Goal: Information Seeking & Learning: Learn about a topic

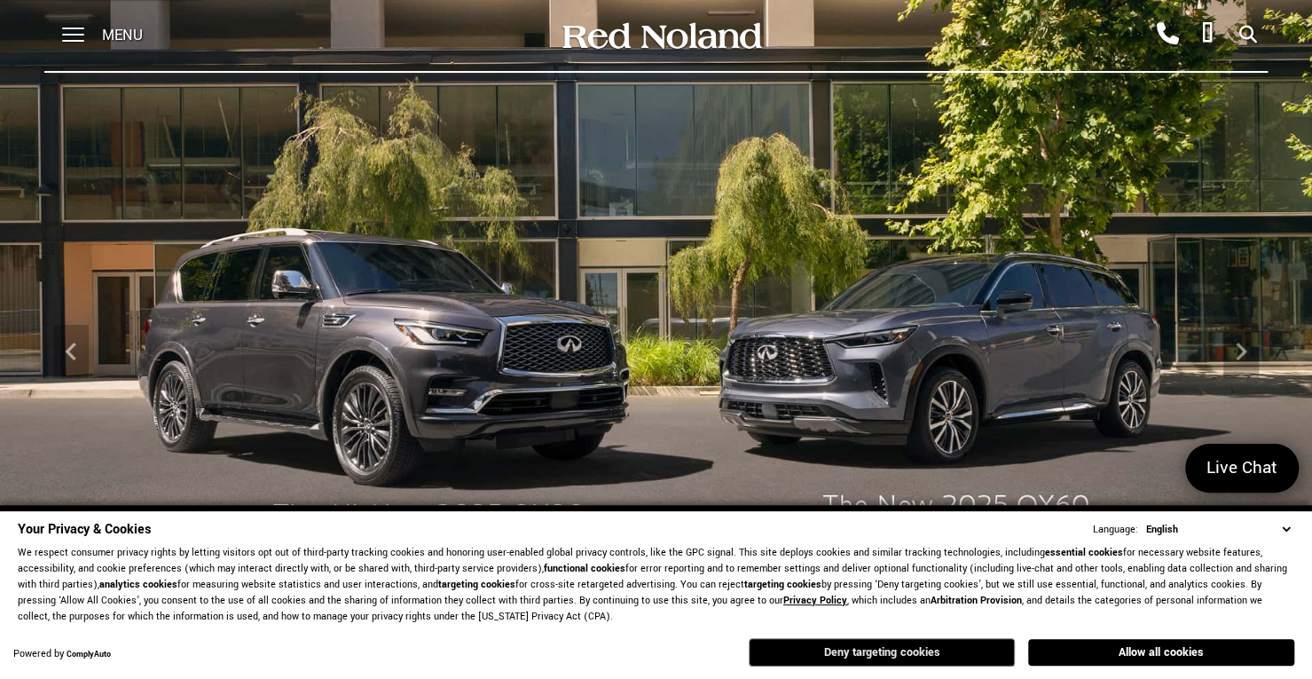
click at [857, 649] on button "Deny targeting cookies" at bounding box center [882, 652] width 266 height 28
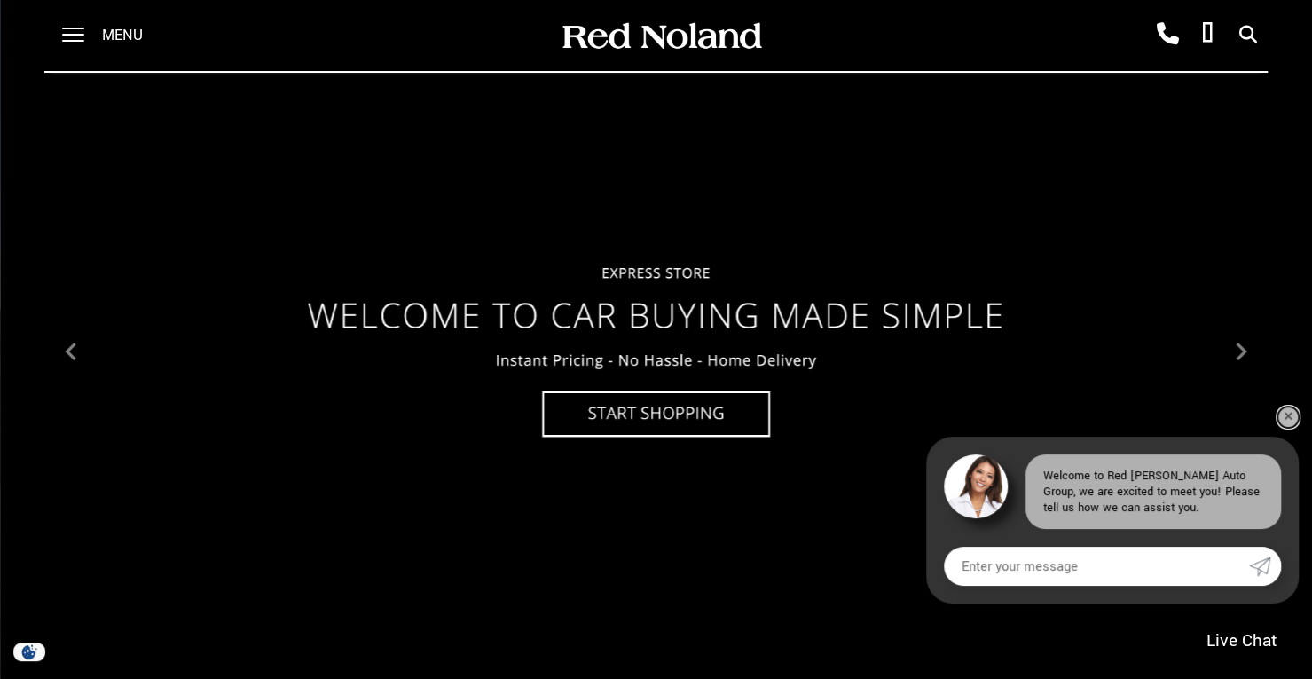
click at [1283, 418] on link "✕" at bounding box center [1287, 416] width 21 height 21
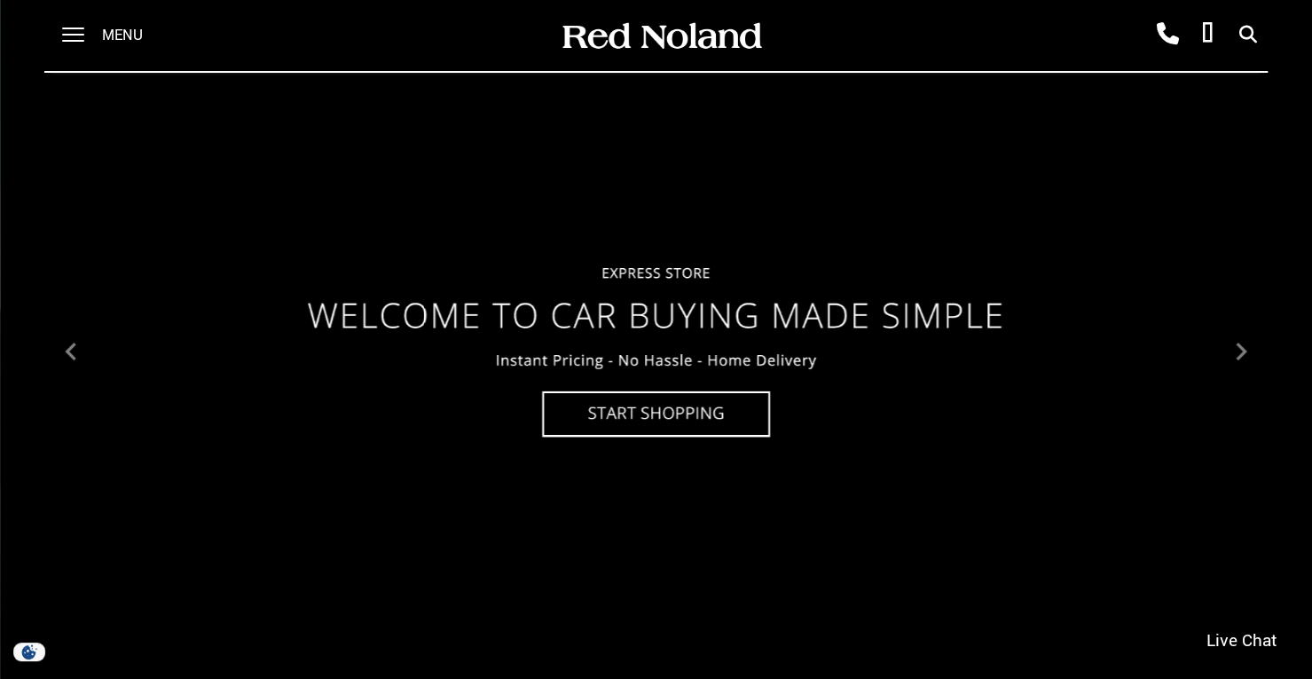
click at [102, 41] on span "Menu" at bounding box center [122, 35] width 41 height 71
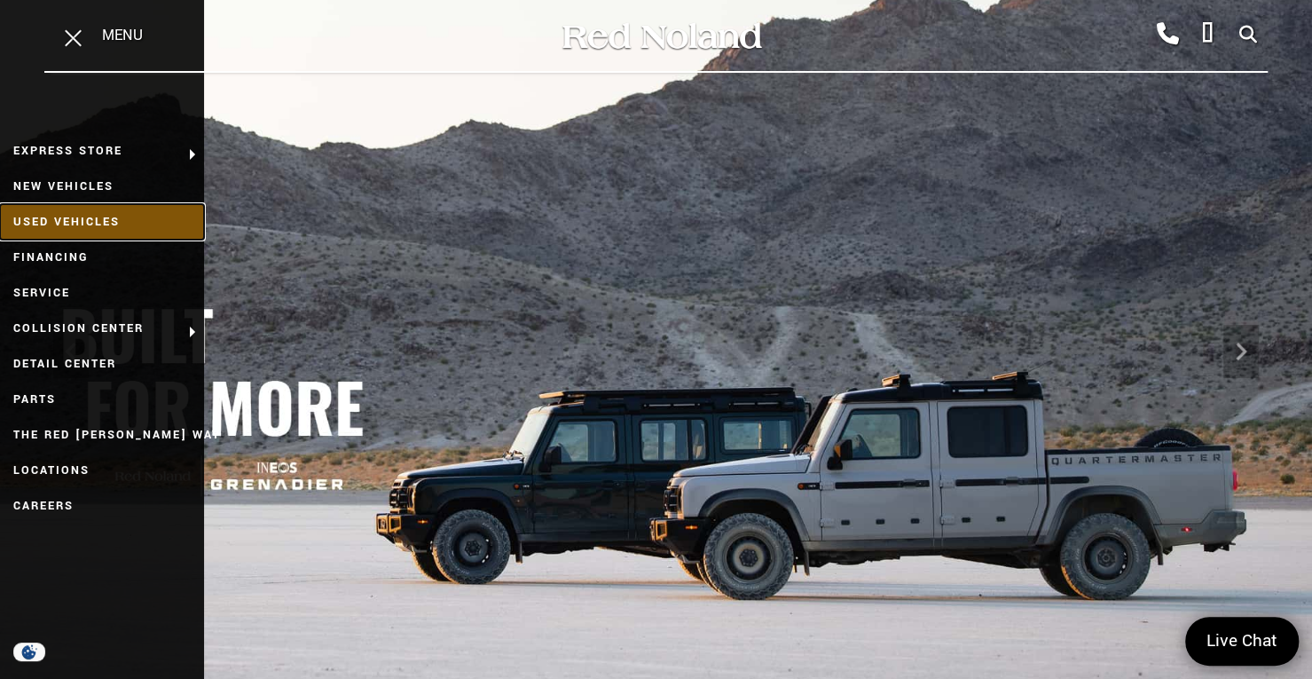
click at [51, 216] on link "Used Vehicles" at bounding box center [102, 221] width 204 height 35
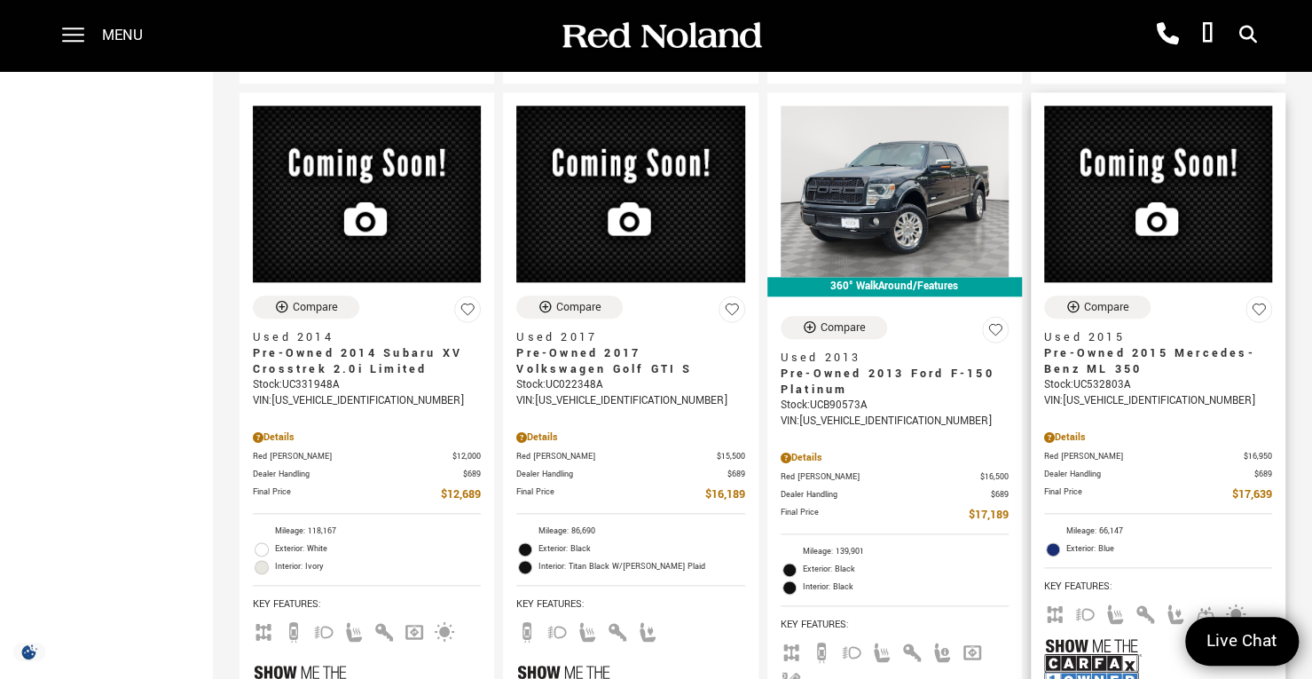
scroll to position [1064, 0]
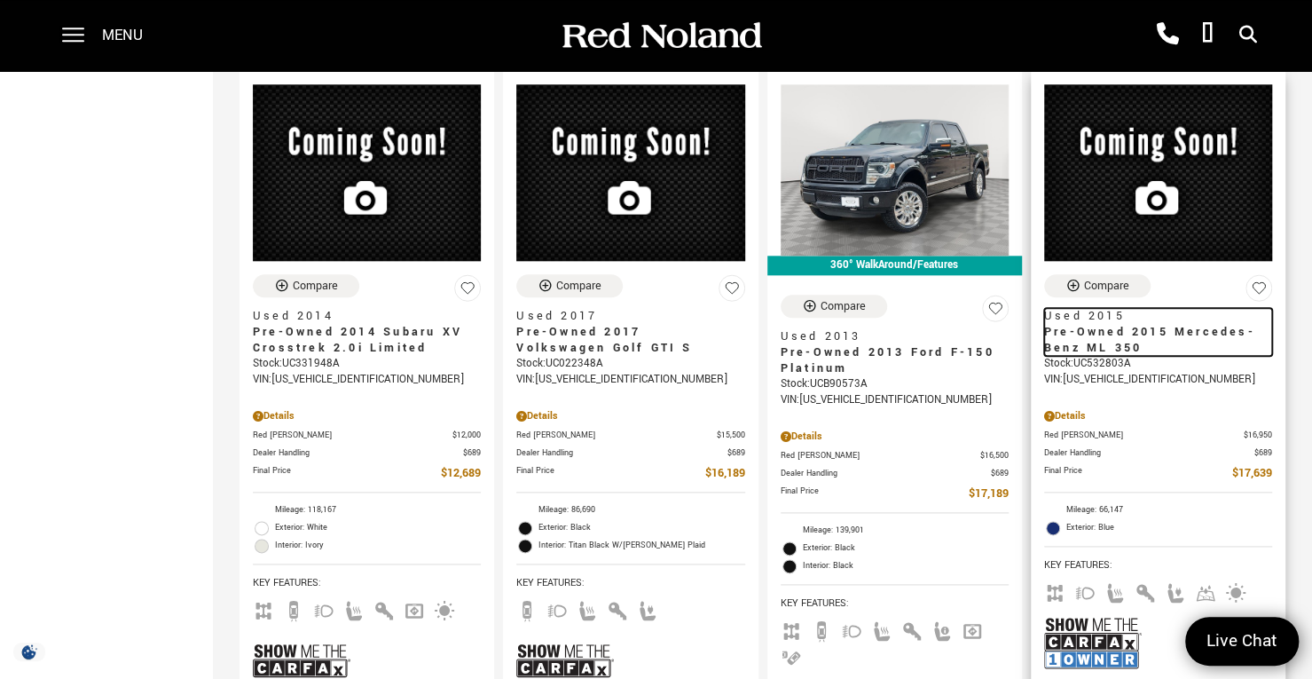
click at [1114, 324] on span "Pre-Owned 2015 Mercedes-Benz ML 350" at bounding box center [1151, 340] width 215 height 32
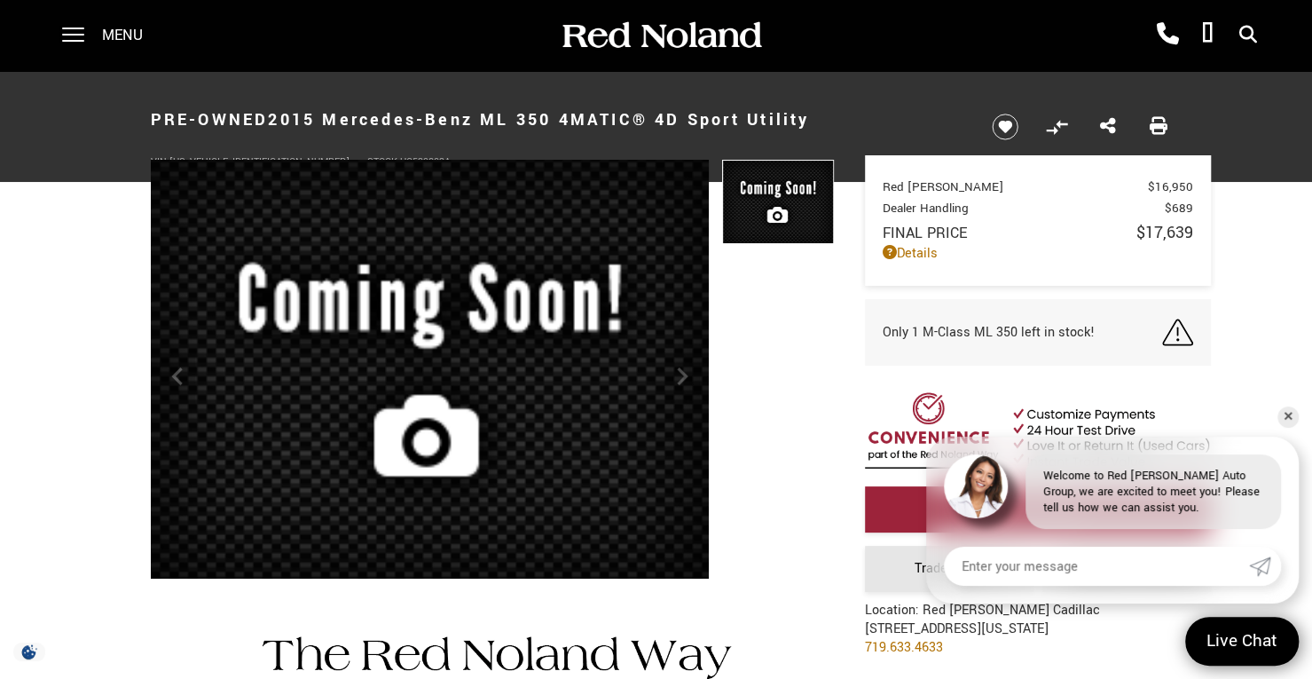
scroll to position [11, 0]
click at [1291, 415] on link "✕" at bounding box center [1287, 416] width 21 height 21
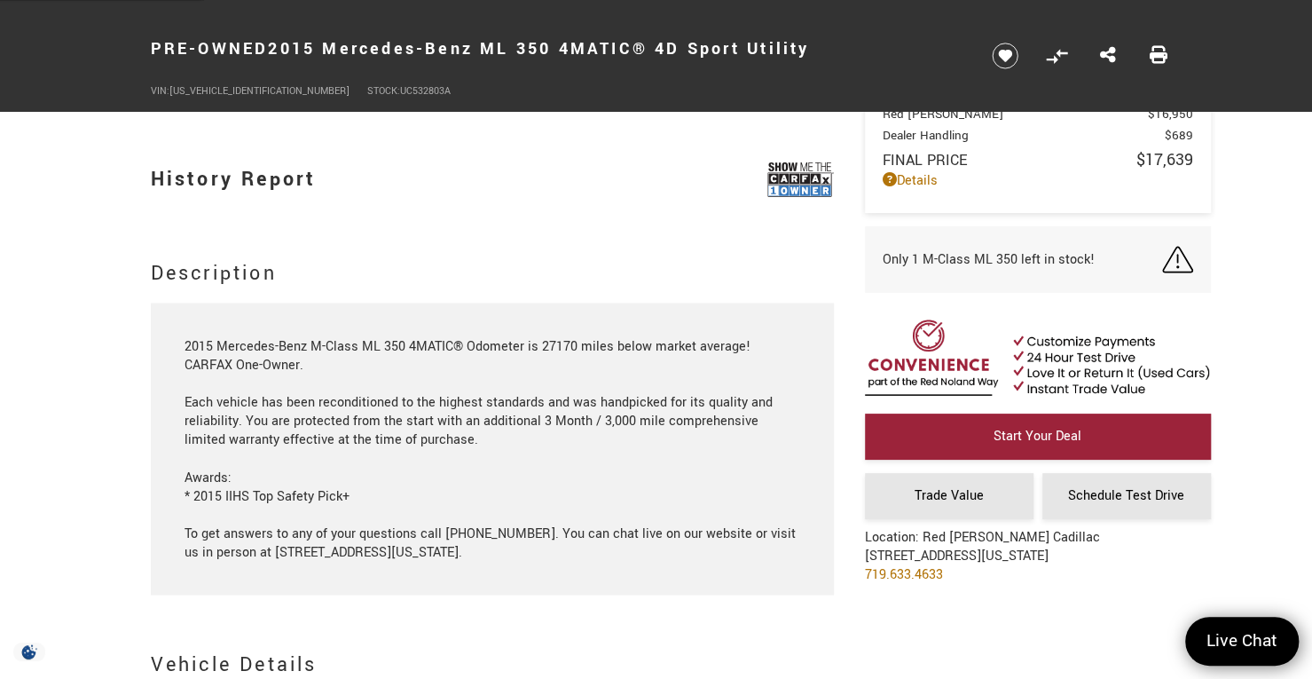
scroll to position [0, 0]
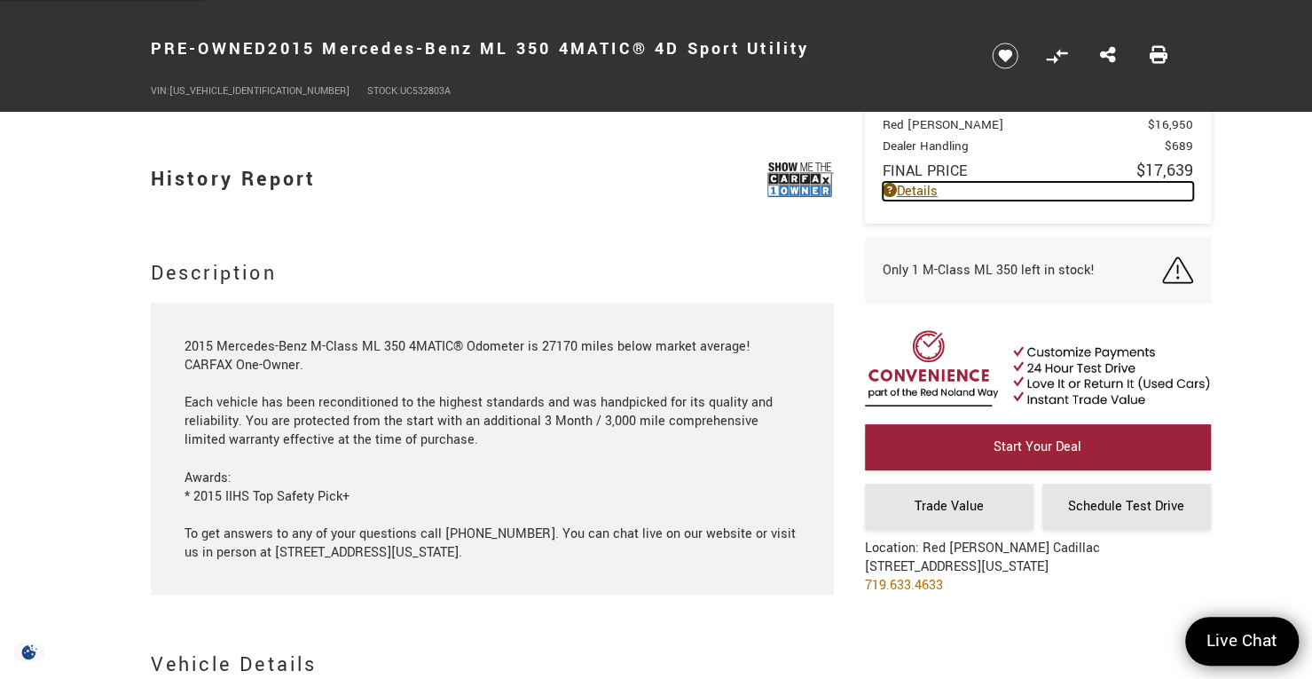
click at [922, 197] on link "Details" at bounding box center [1038, 191] width 310 height 19
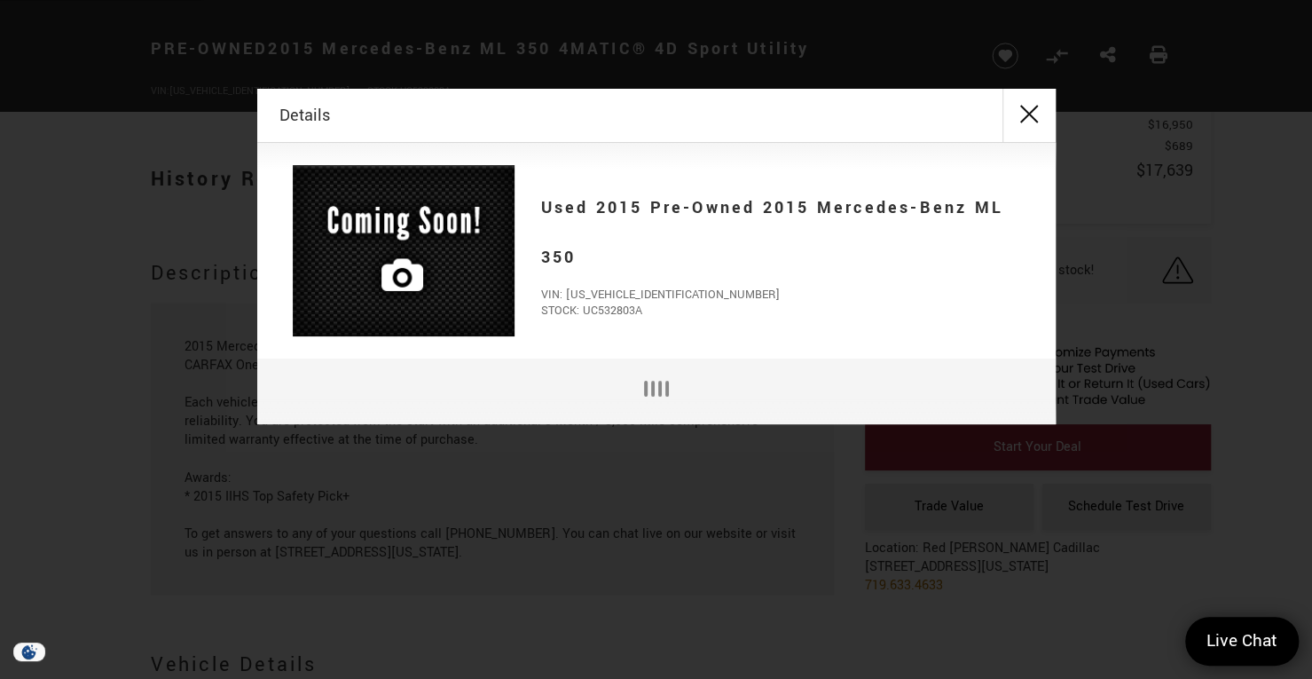
scroll to position [1468, 0]
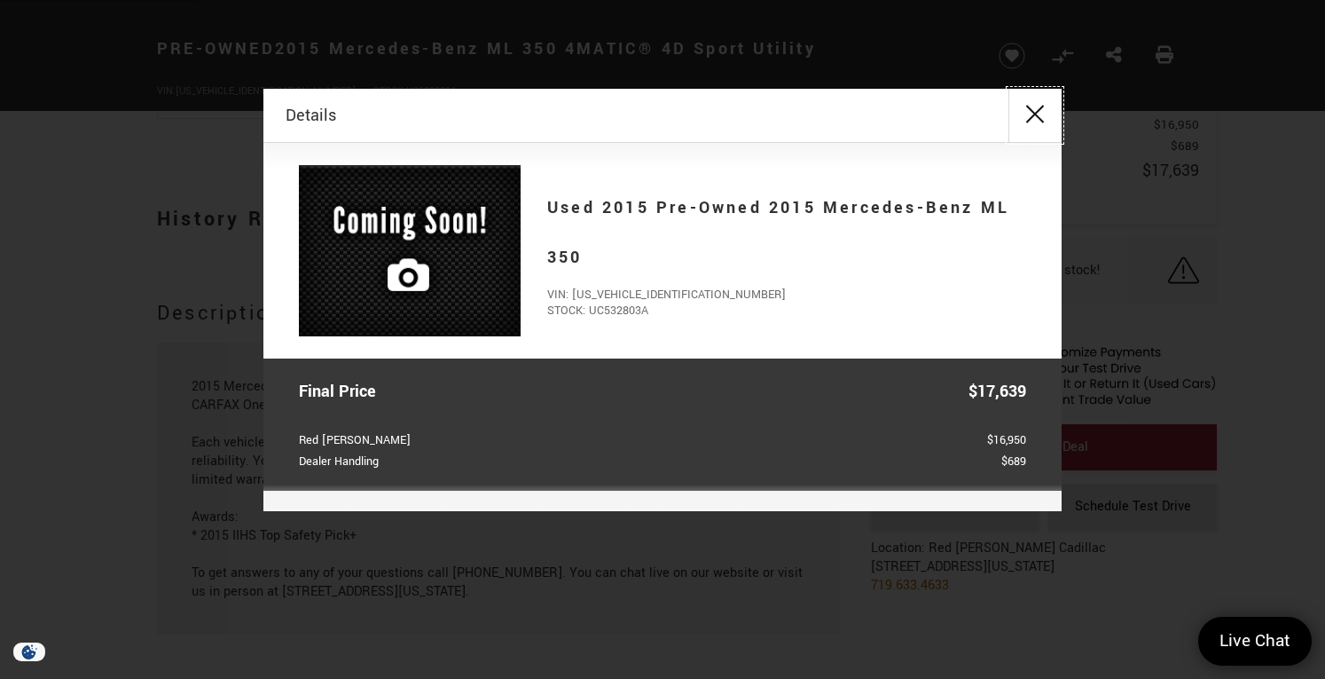
click at [1039, 118] on button "close" at bounding box center [1034, 115] width 53 height 53
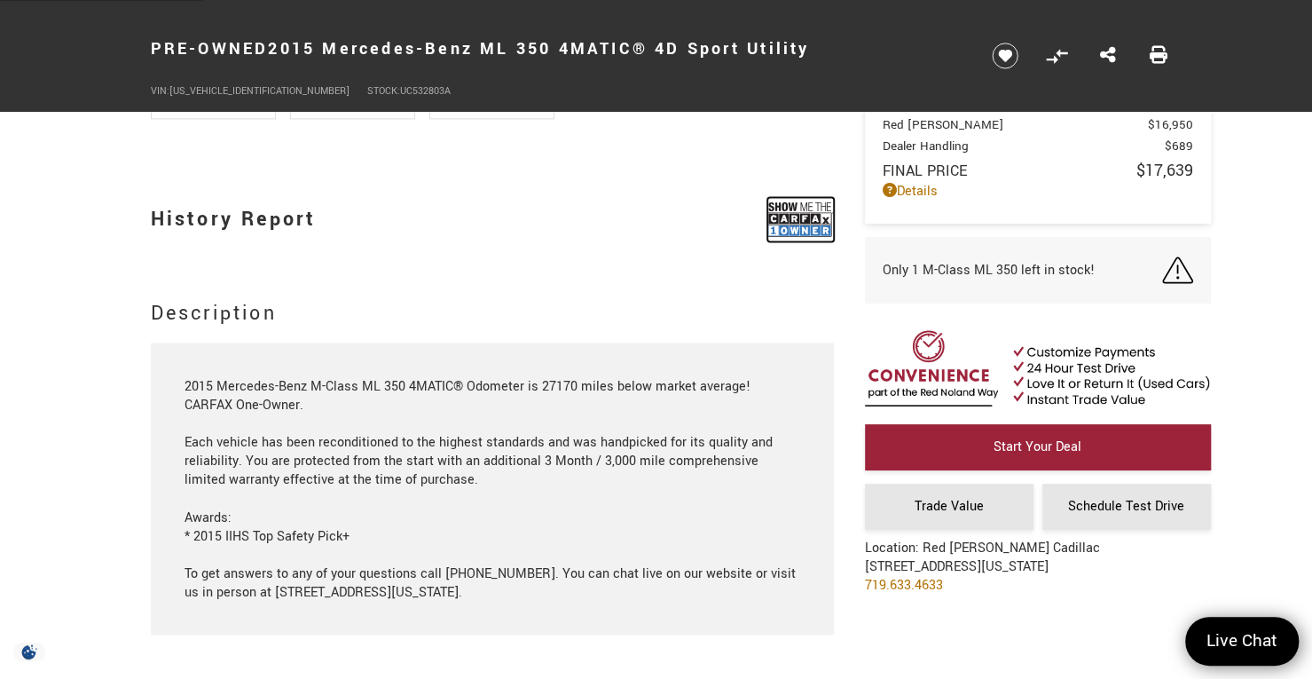
click at [802, 216] on img at bounding box center [800, 219] width 67 height 44
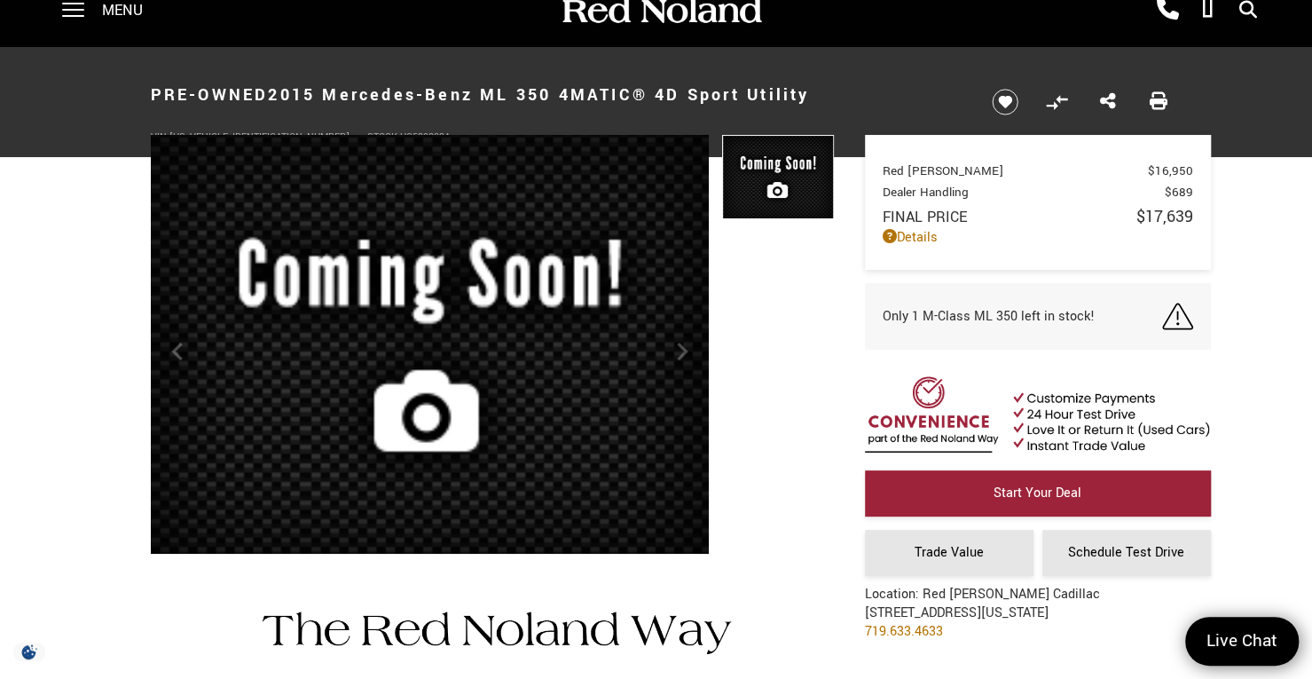
scroll to position [0, 0]
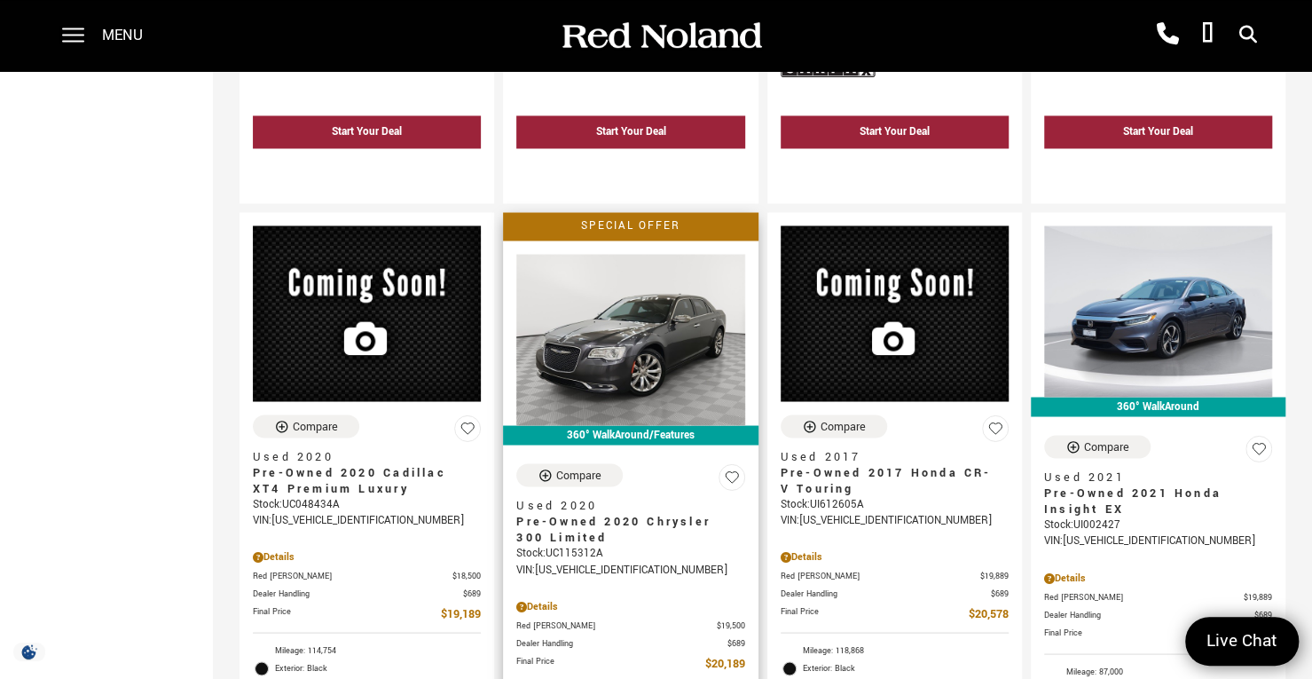
scroll to position [1774, 0]
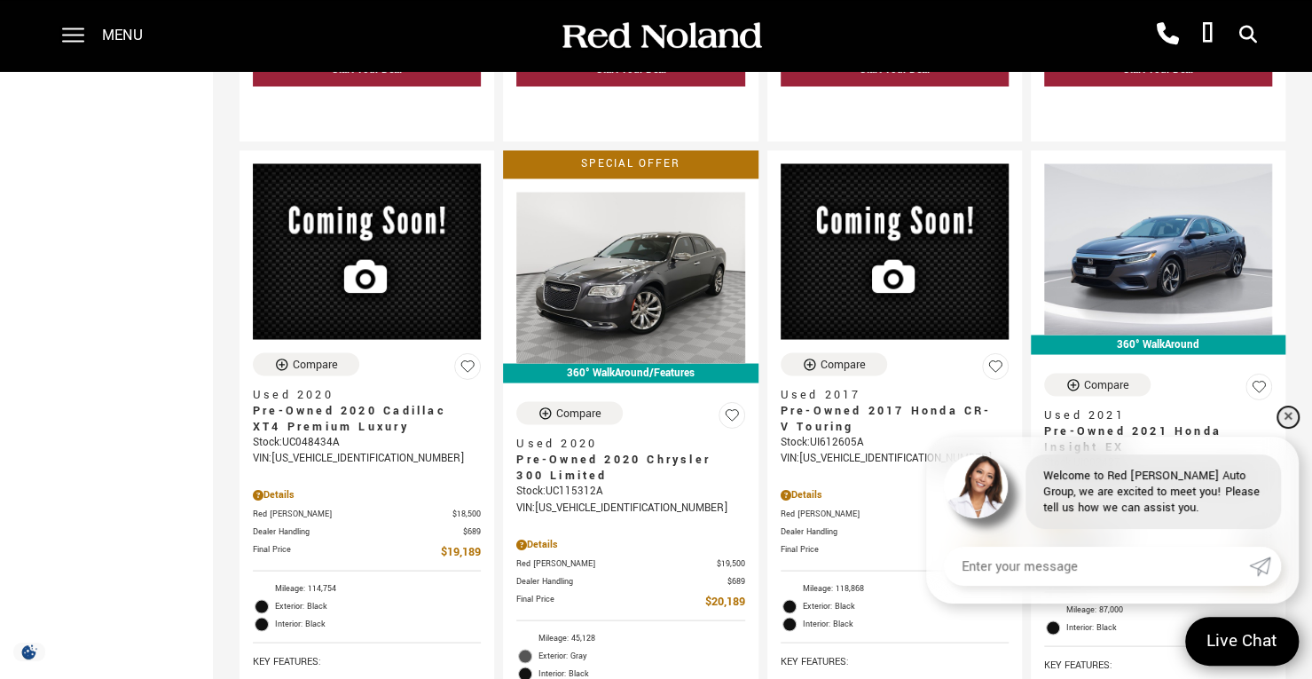
click at [1286, 415] on link "✕" at bounding box center [1287, 416] width 21 height 21
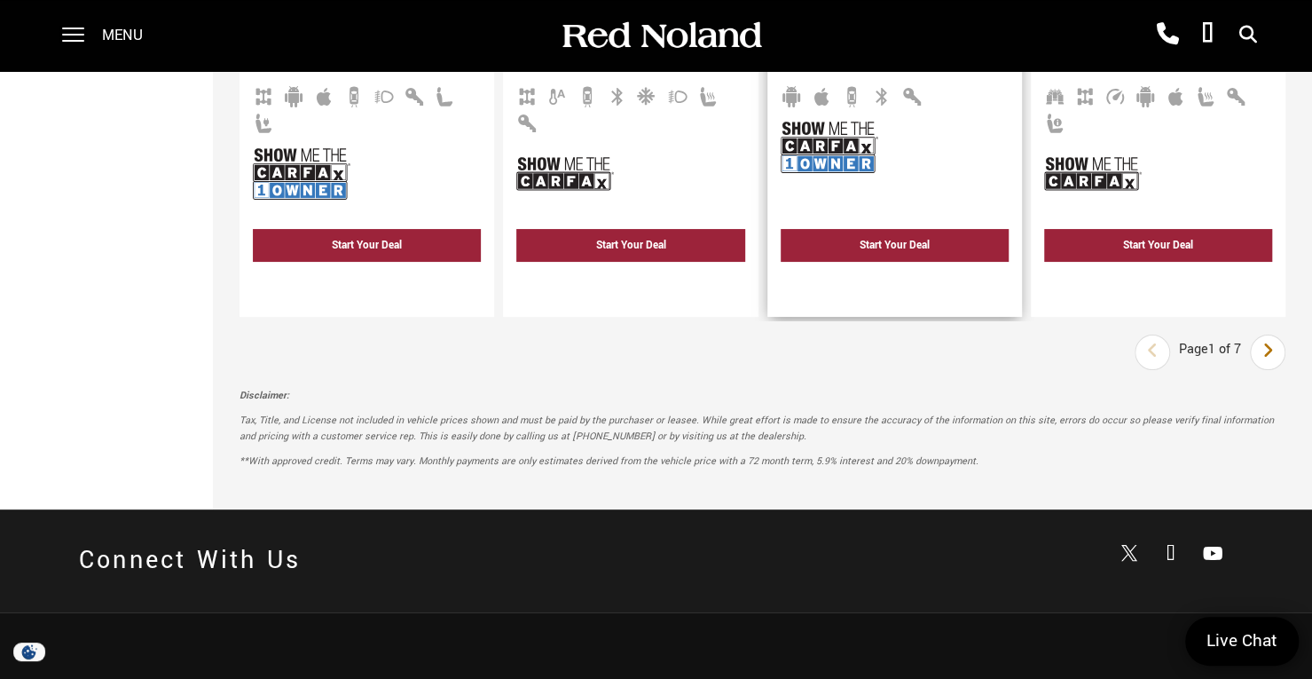
scroll to position [3991, 0]
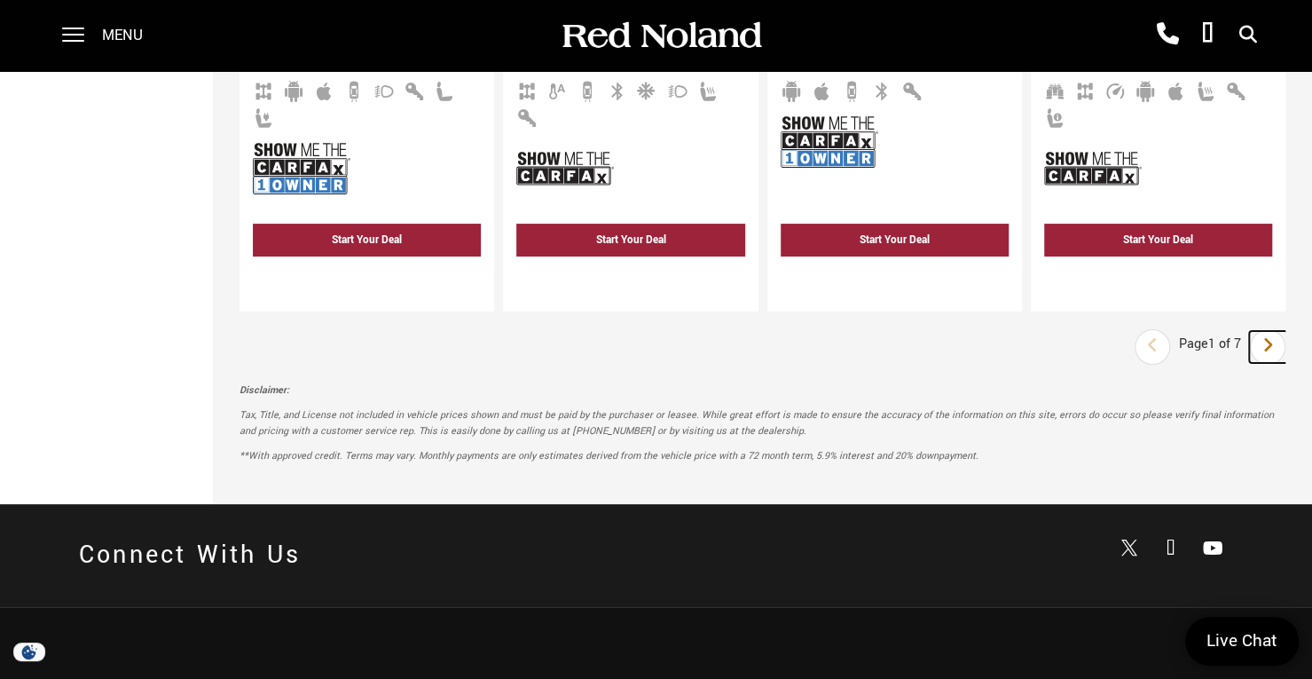
click at [1274, 331] on icon "next page" at bounding box center [1268, 345] width 12 height 28
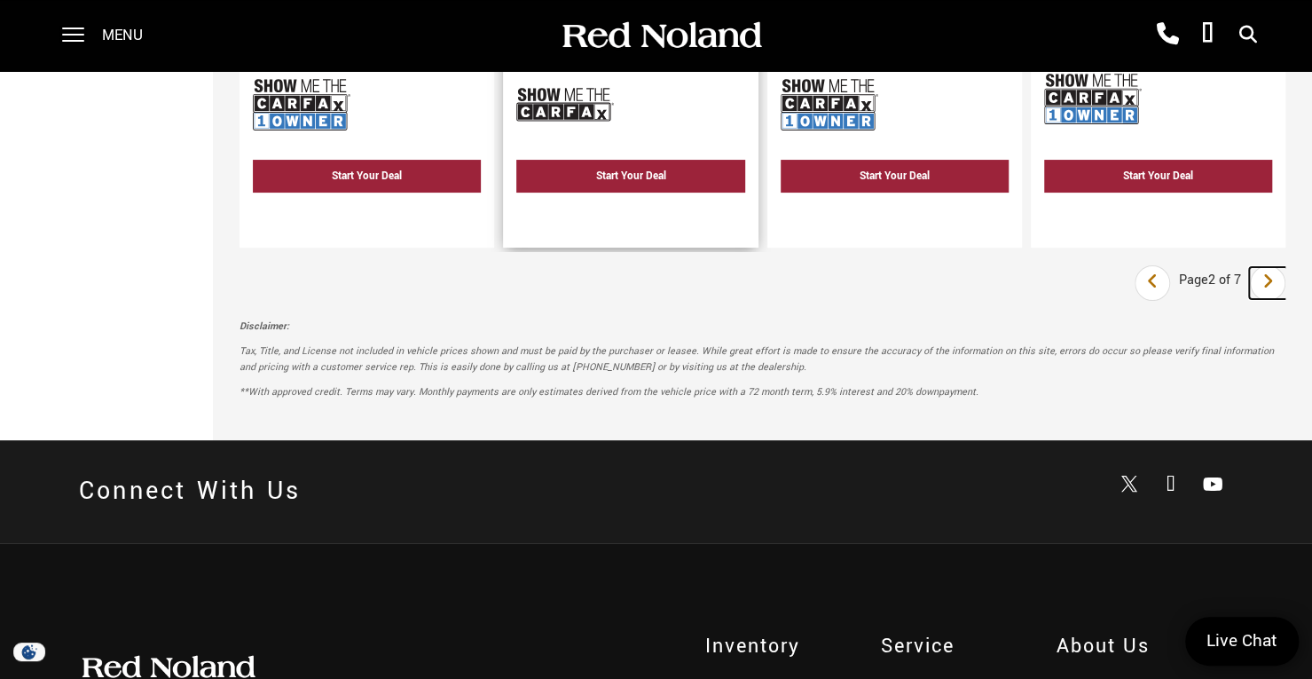
scroll to position [4080, 0]
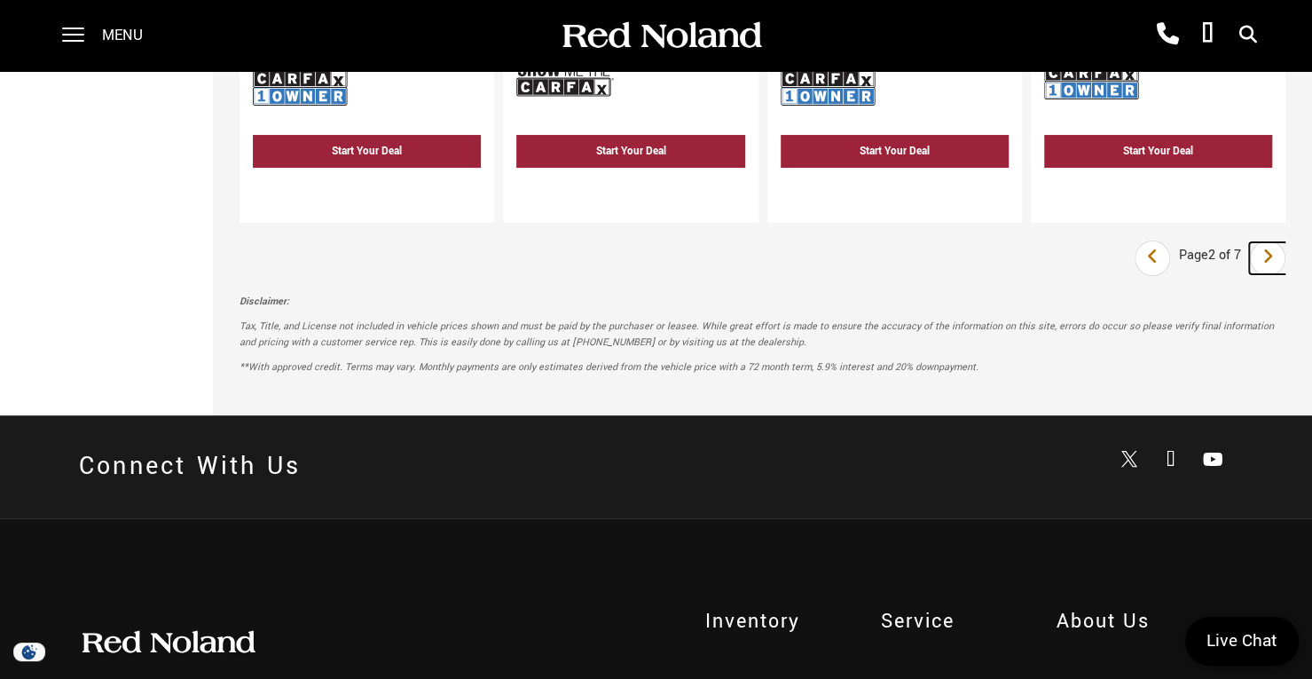
click at [1274, 242] on icon "next page" at bounding box center [1268, 256] width 12 height 28
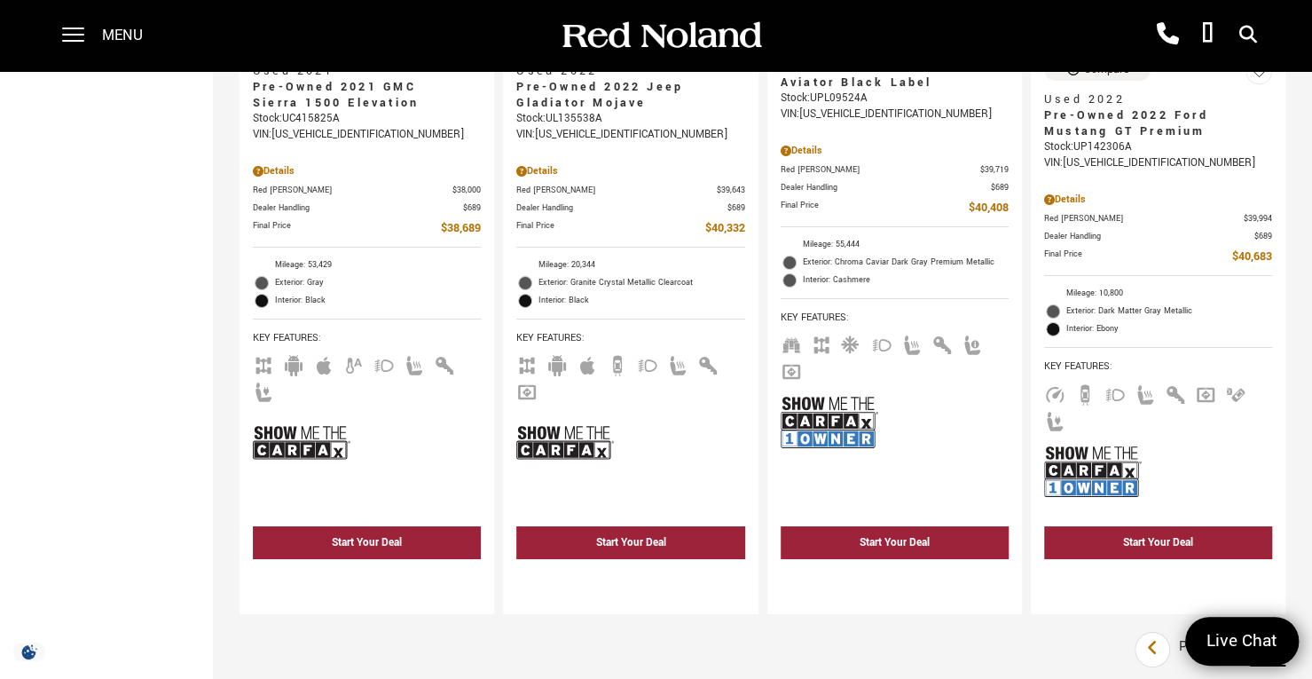
scroll to position [4080, 0]
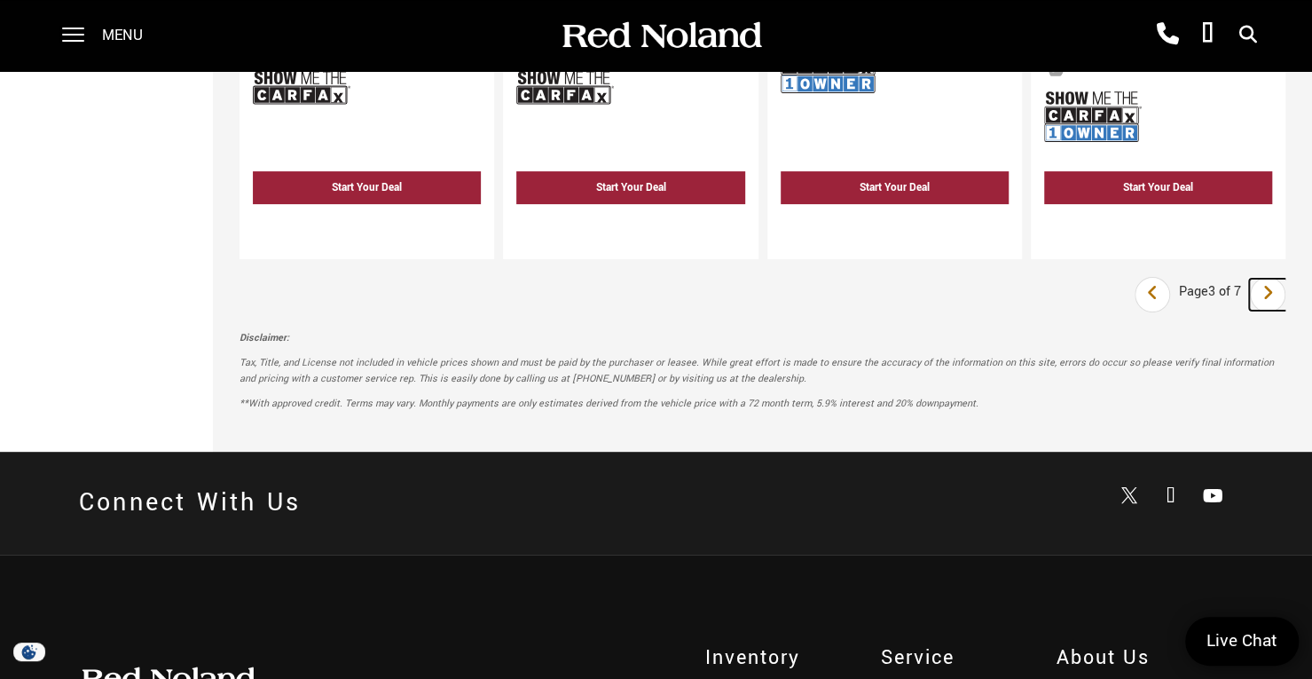
click at [1274, 279] on icon "next page" at bounding box center [1268, 293] width 12 height 28
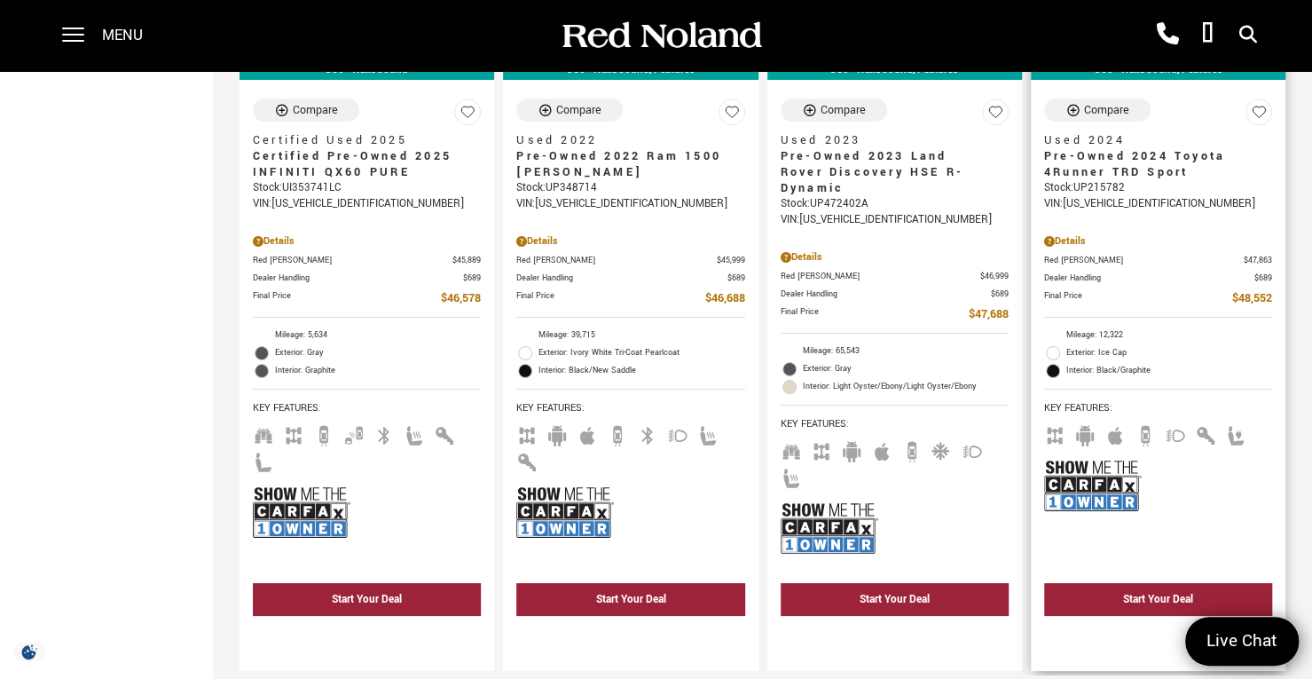
scroll to position [4169, 0]
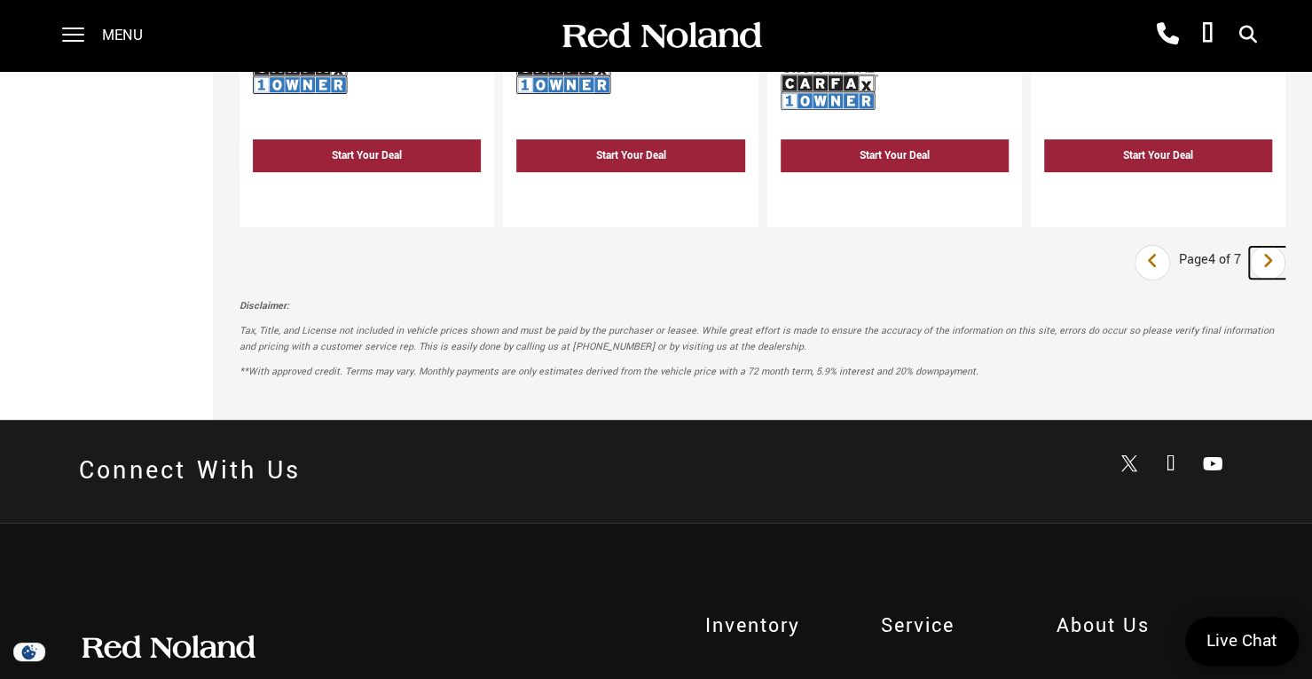
click at [1274, 247] on icon "next page" at bounding box center [1268, 261] width 12 height 28
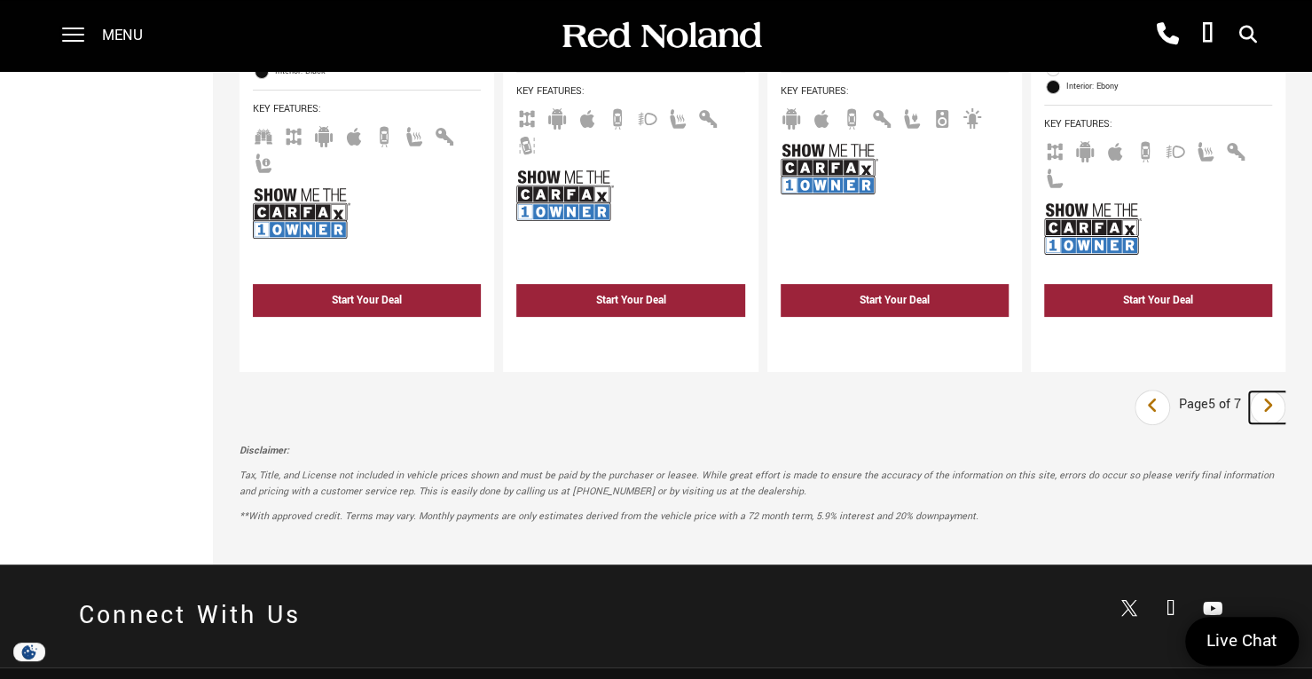
scroll to position [4080, 0]
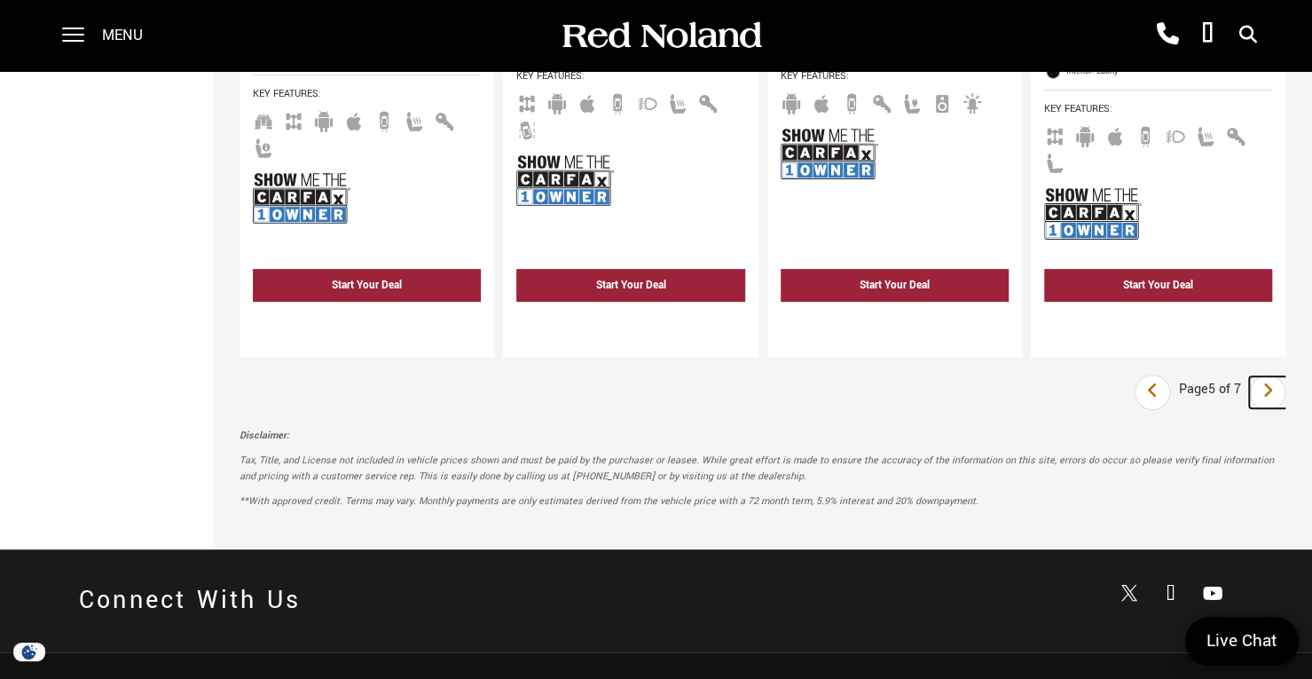
click at [1274, 376] on icon "next page" at bounding box center [1268, 390] width 12 height 28
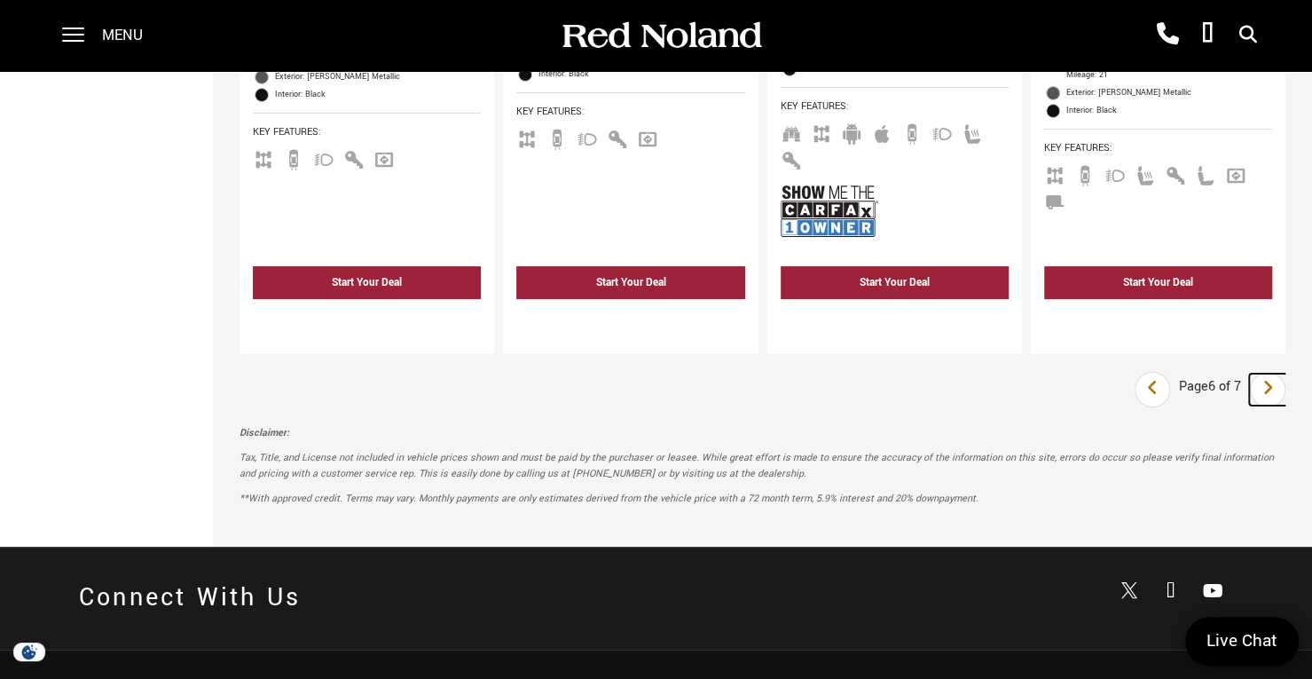
scroll to position [3991, 0]
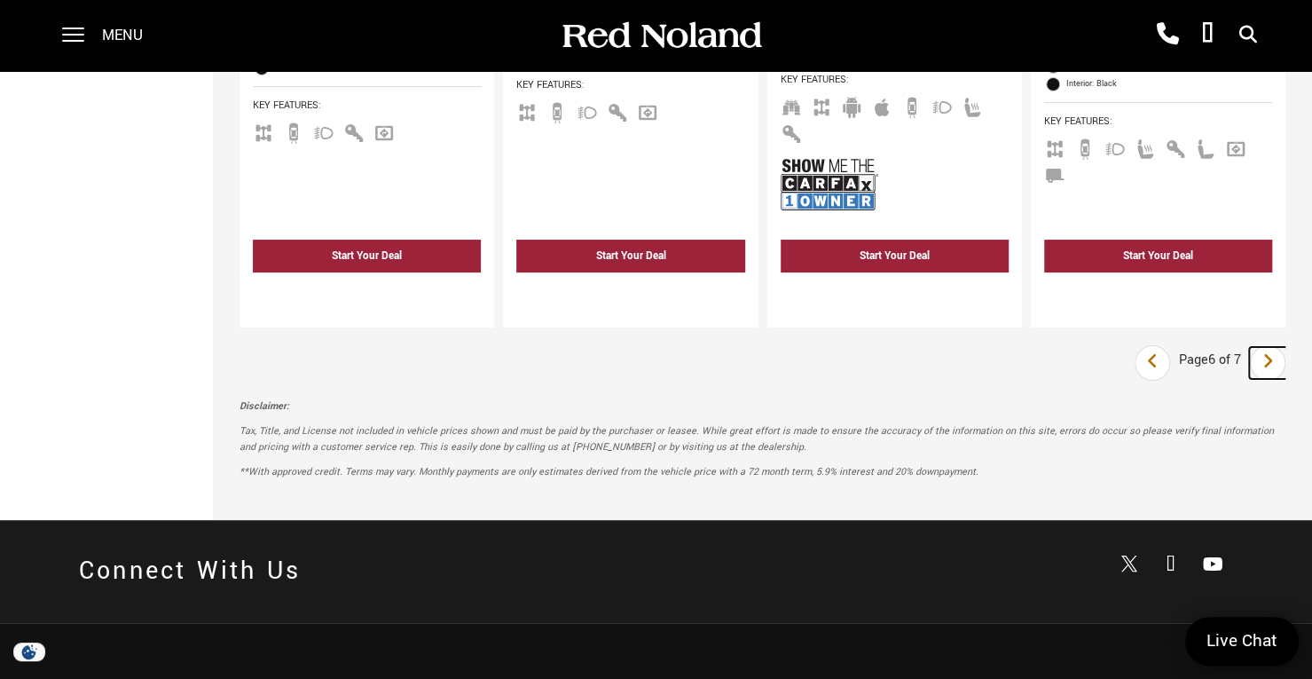
click at [1274, 347] on icon "next page" at bounding box center [1268, 361] width 12 height 28
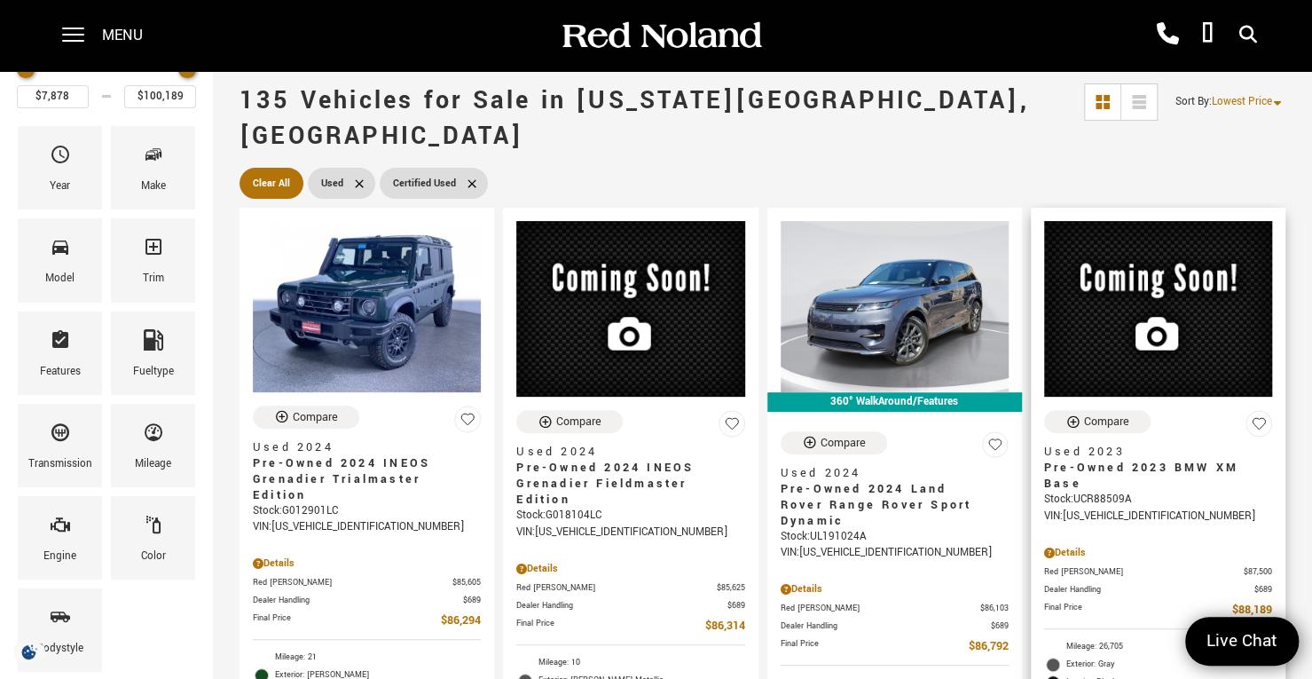
scroll to position [177, 0]
